Goal: Information Seeking & Learning: Check status

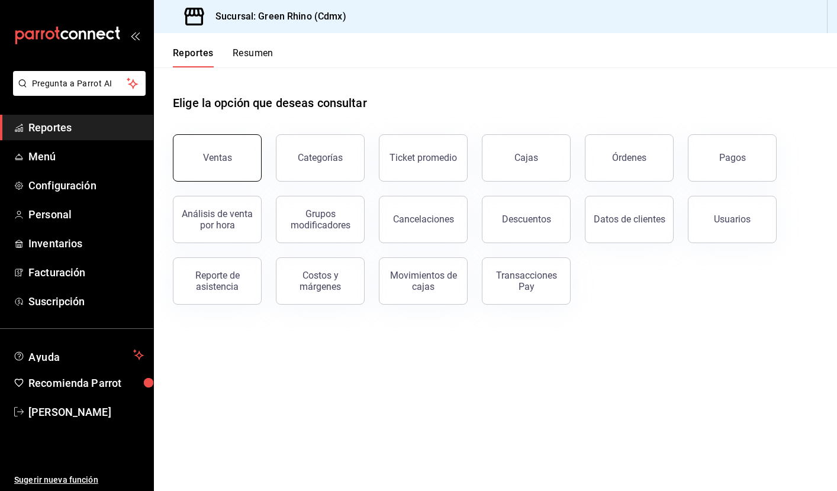
click at [226, 154] on div "Ventas" at bounding box center [217, 157] width 29 height 11
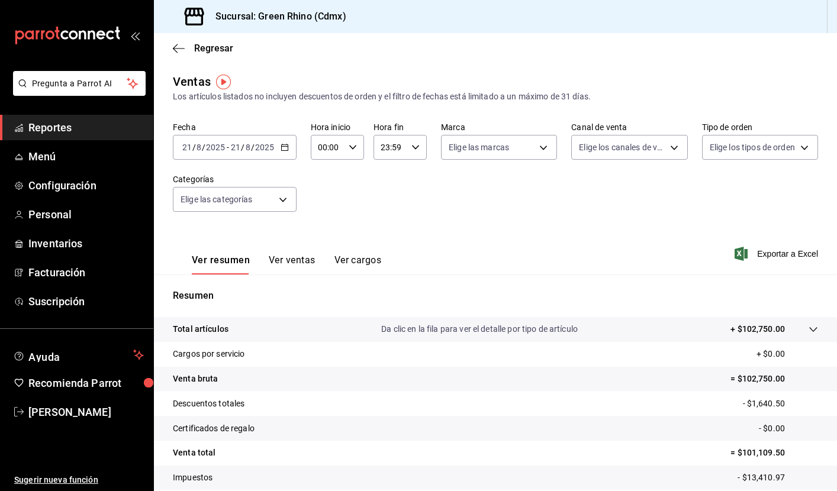
click at [308, 260] on button "Ver ventas" at bounding box center [292, 265] width 47 height 20
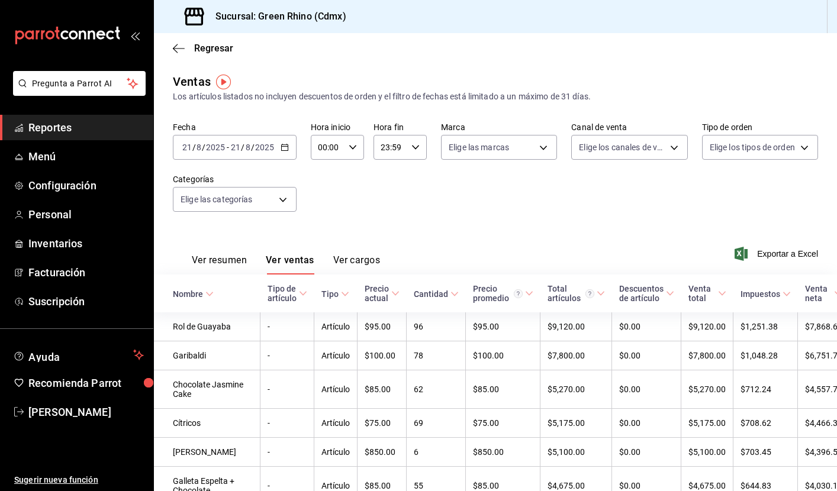
click at [231, 268] on button "Ver resumen" at bounding box center [219, 265] width 55 height 20
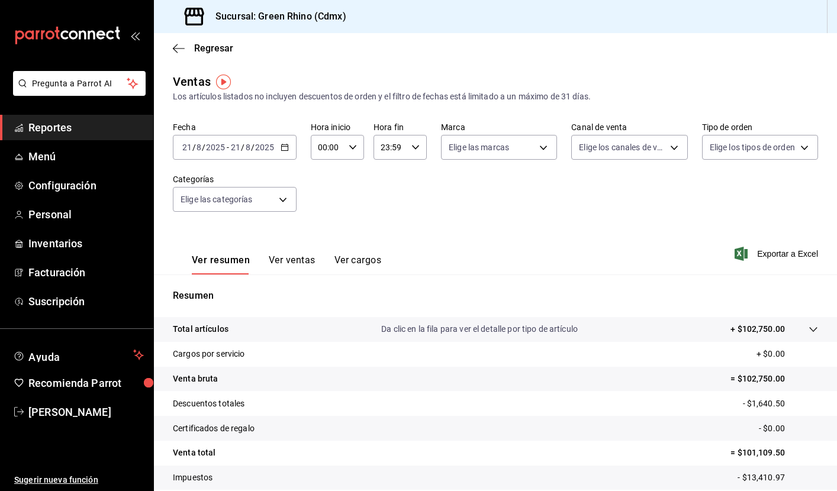
click at [66, 123] on span "Reportes" at bounding box center [85, 128] width 115 height 16
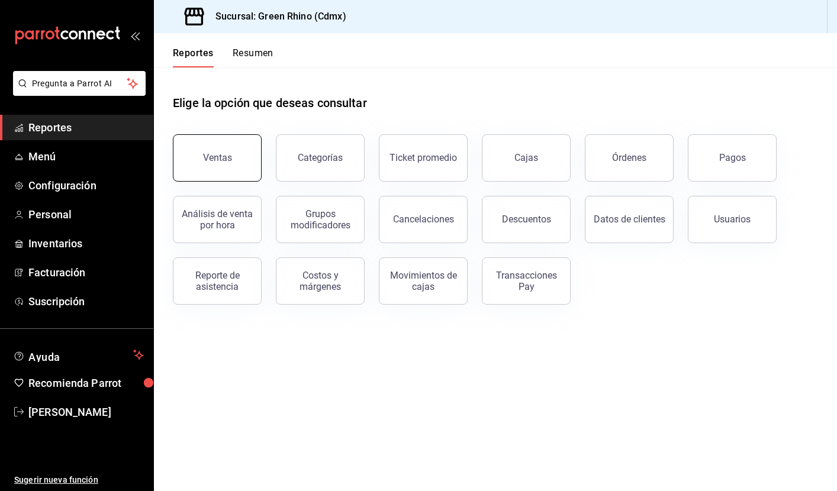
click at [227, 170] on button "Ventas" at bounding box center [217, 157] width 89 height 47
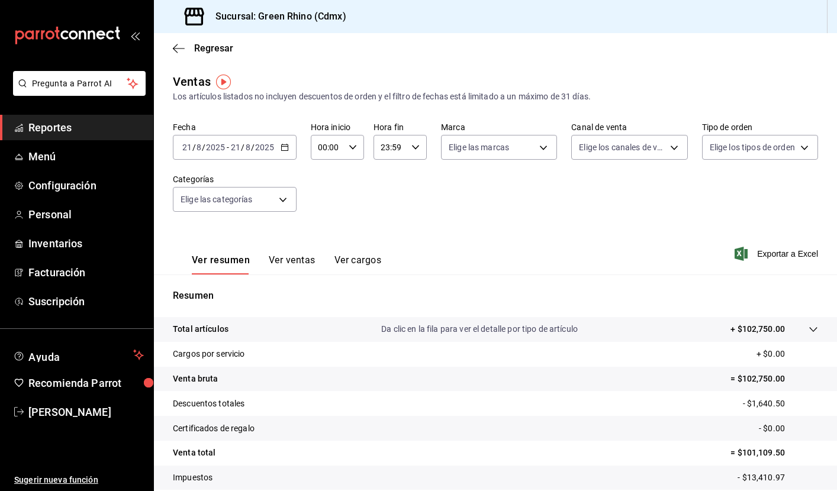
click at [59, 127] on span "Reportes" at bounding box center [85, 128] width 115 height 16
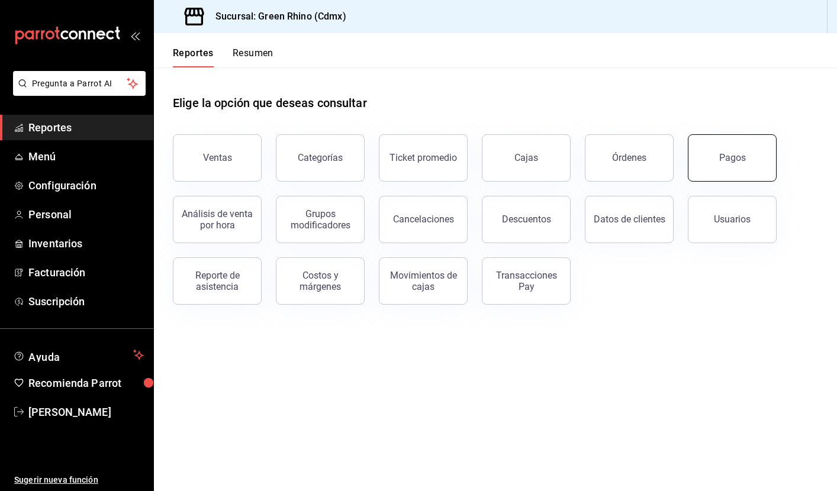
click at [730, 161] on div "Pagos" at bounding box center [732, 157] width 27 height 11
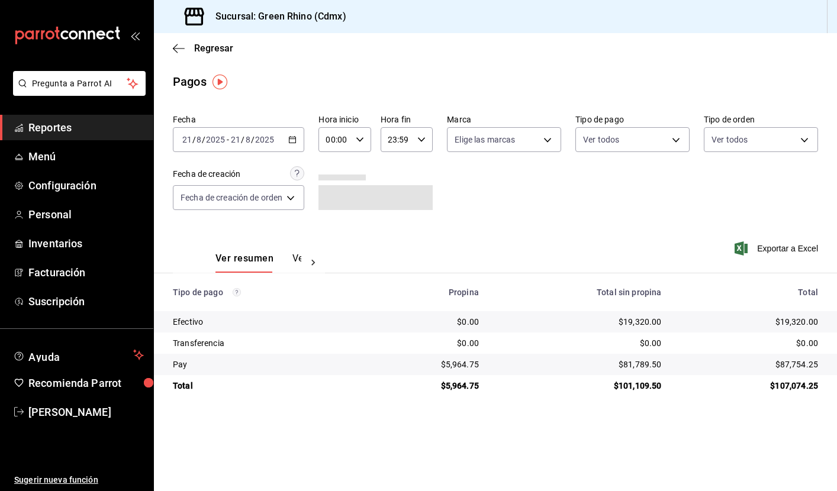
click at [465, 392] on td "$5,964.75" at bounding box center [426, 385] width 124 height 21
